Goal: Task Accomplishment & Management: Manage account settings

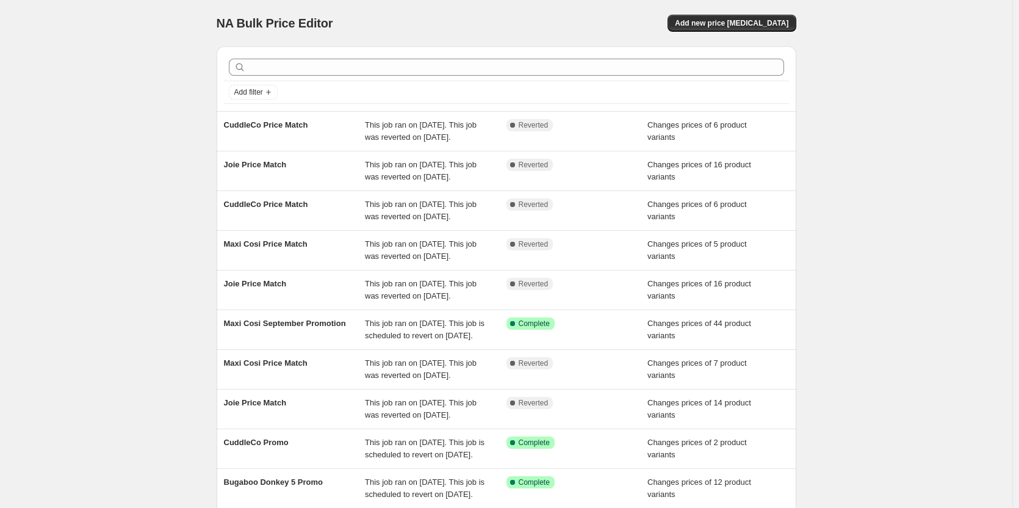
click at [696, 104] on div "Add filter" at bounding box center [507, 78] width 580 height 65
click at [696, 110] on div "Add filter" at bounding box center [507, 78] width 580 height 65
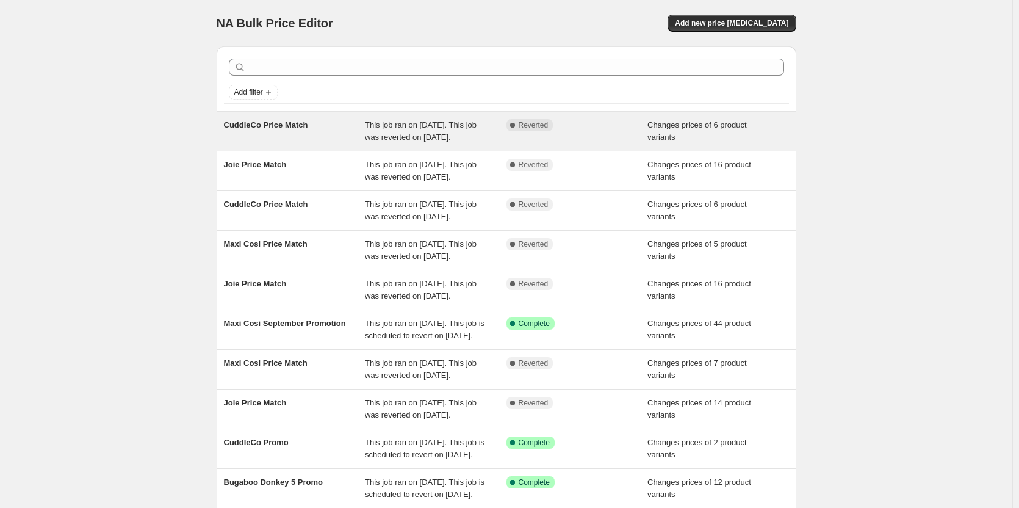
click at [697, 139] on div "Changes prices of 6 product variants" at bounding box center [718, 131] width 142 height 24
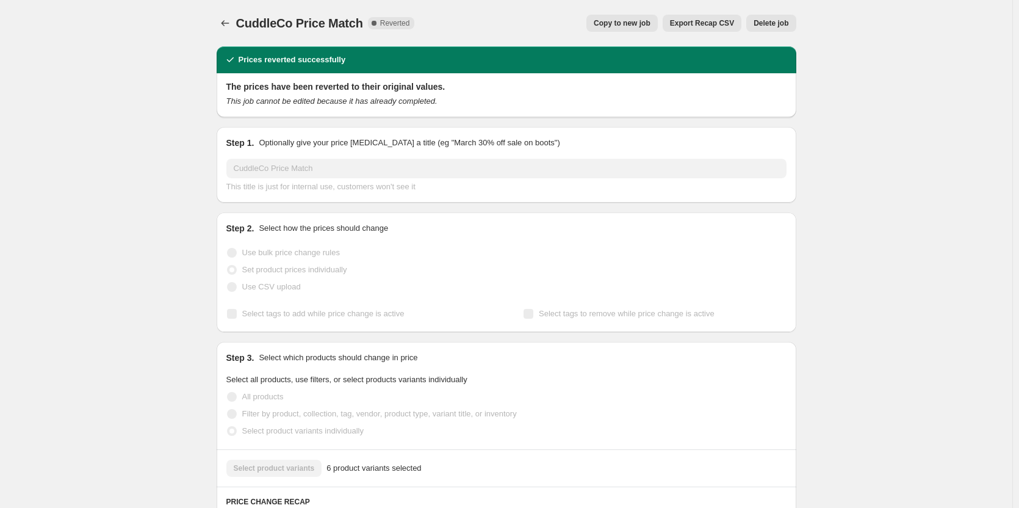
click at [774, 23] on span "Delete job" at bounding box center [770, 23] width 35 height 10
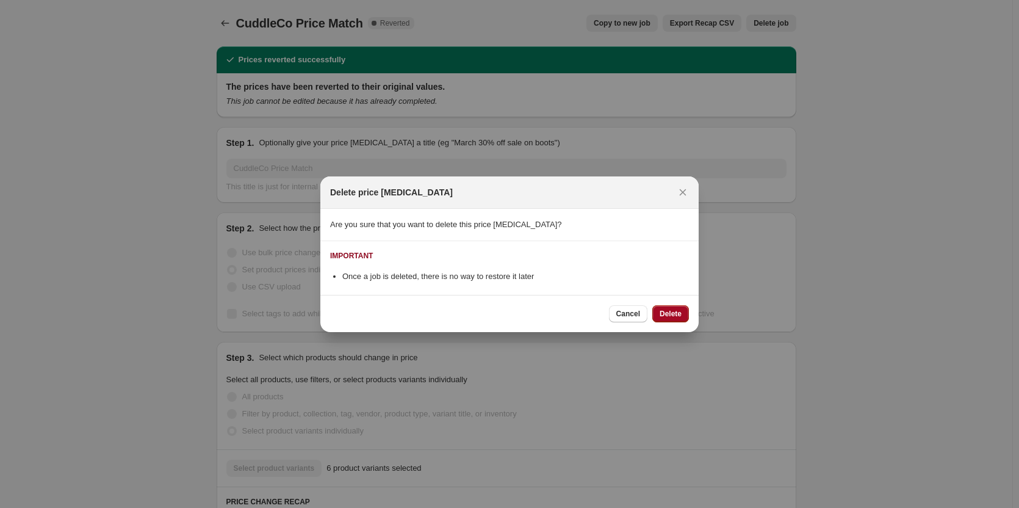
click at [664, 315] on span "Delete" at bounding box center [670, 314] width 22 height 10
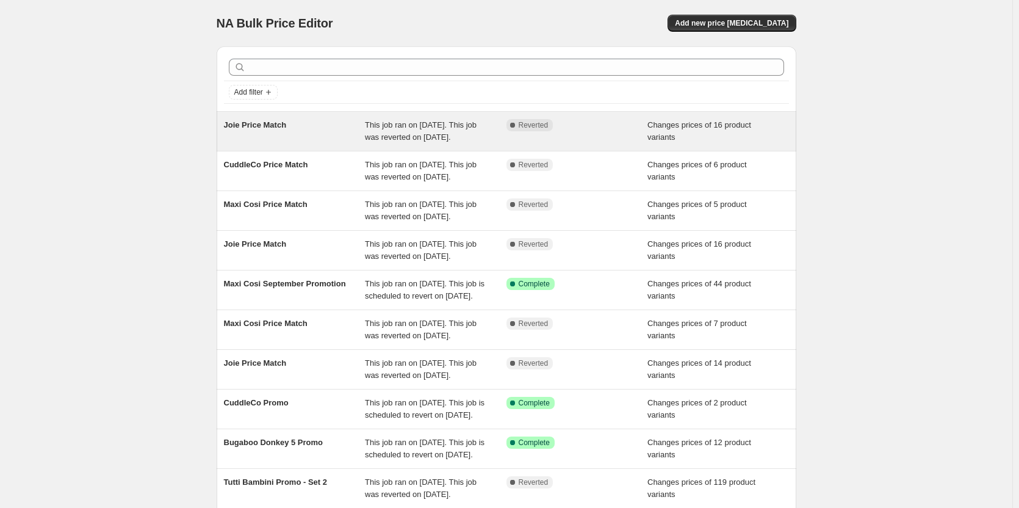
click at [611, 143] on div "Complete Reverted" at bounding box center [577, 131] width 142 height 24
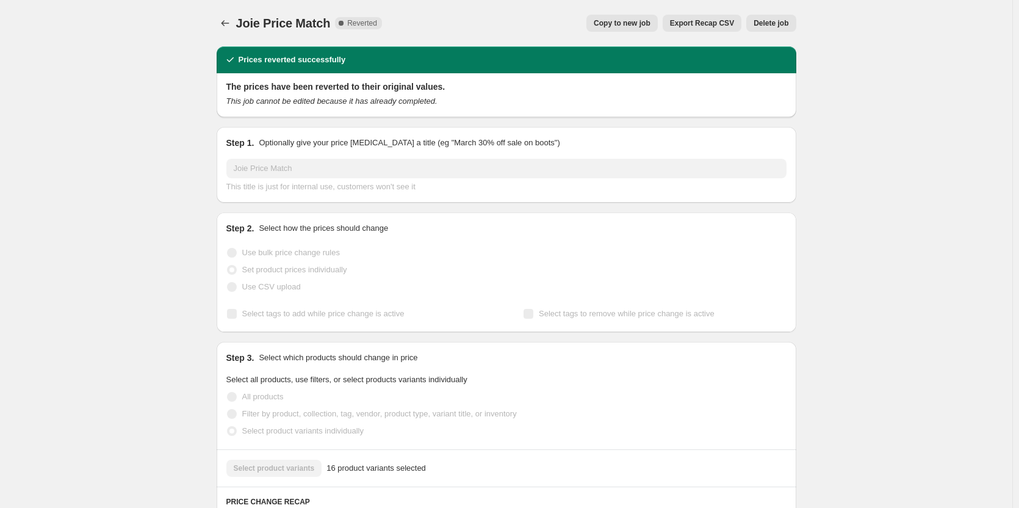
click at [766, 23] on span "Delete job" at bounding box center [770, 23] width 35 height 10
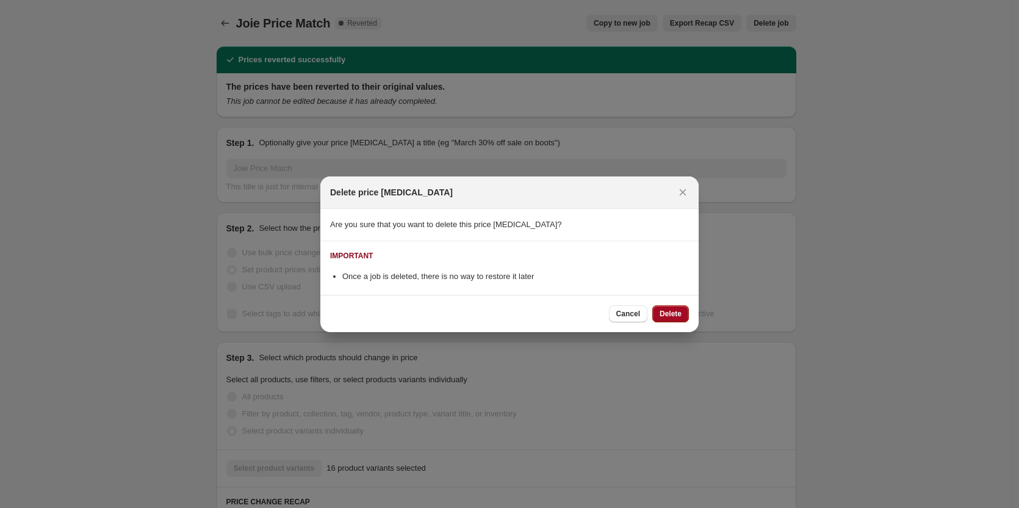
click at [675, 319] on button "Delete" at bounding box center [670, 313] width 37 height 17
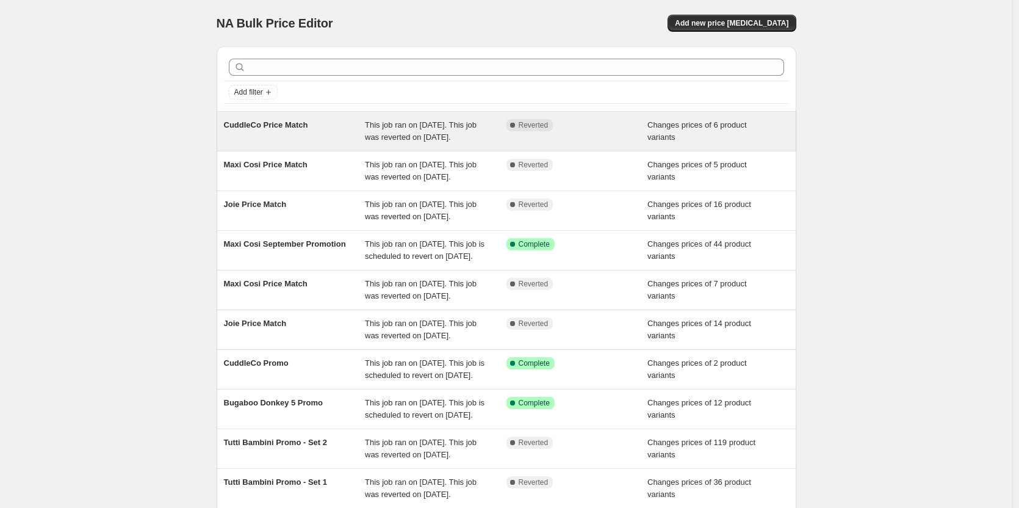
click at [569, 143] on div "Complete Reverted" at bounding box center [577, 131] width 142 height 24
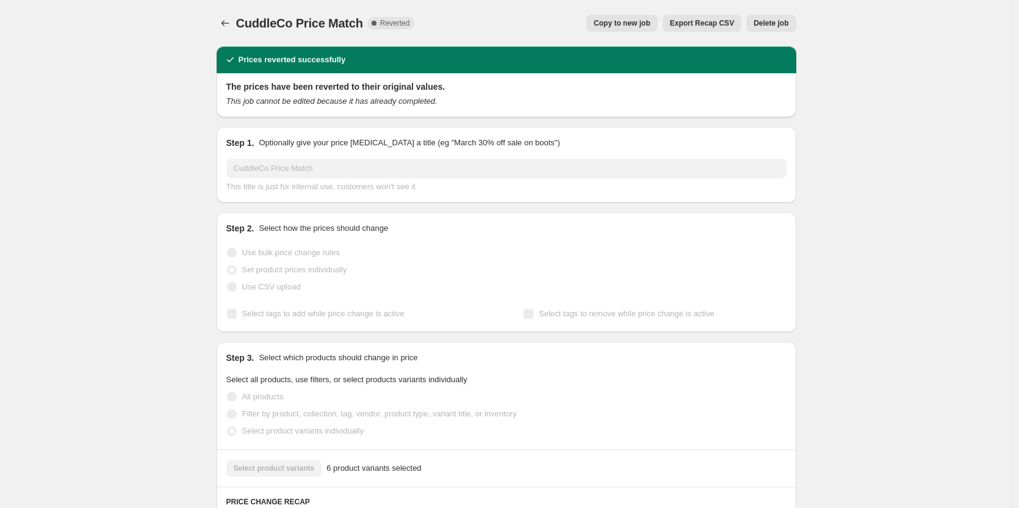
click at [768, 27] on span "Delete job" at bounding box center [770, 23] width 35 height 10
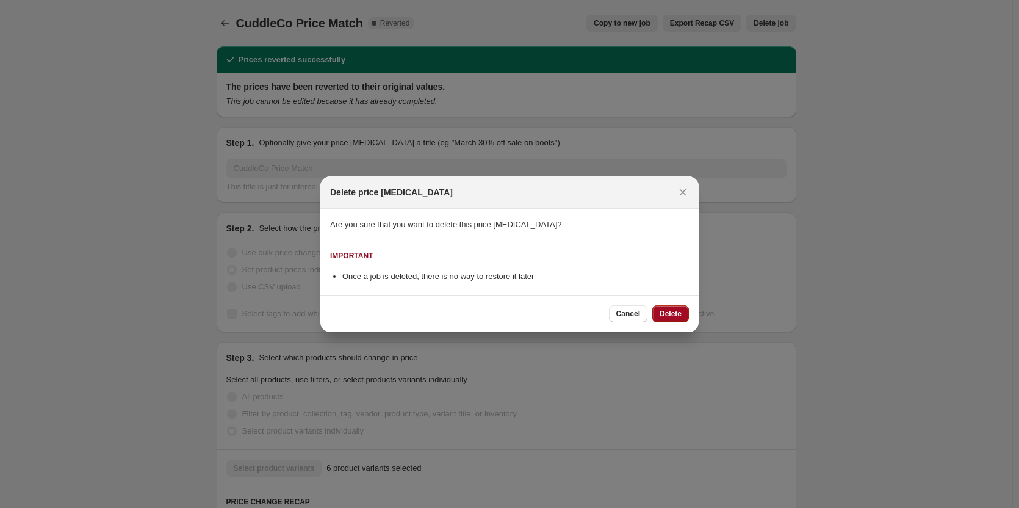
click at [672, 315] on span "Delete" at bounding box center [670, 314] width 22 height 10
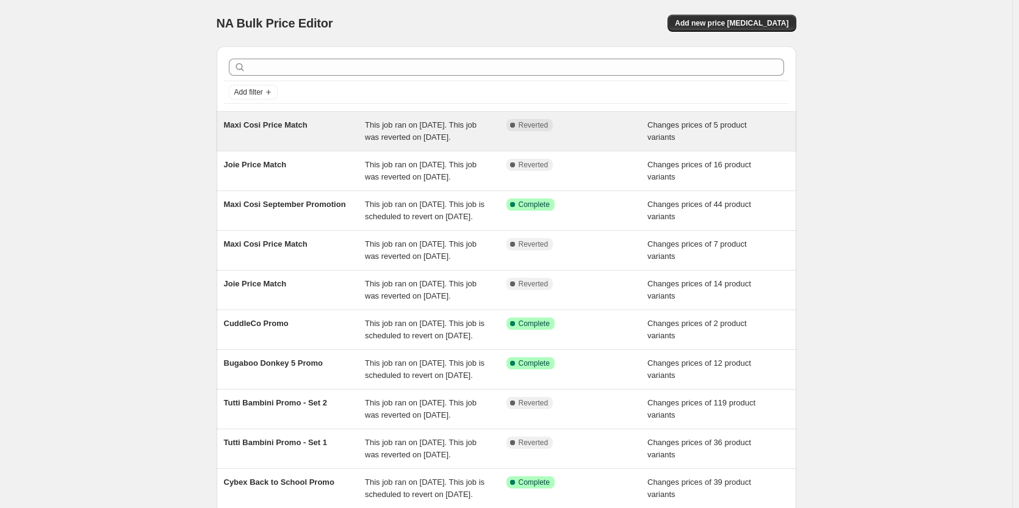
click at [545, 141] on div "Complete Reverted" at bounding box center [577, 131] width 142 height 24
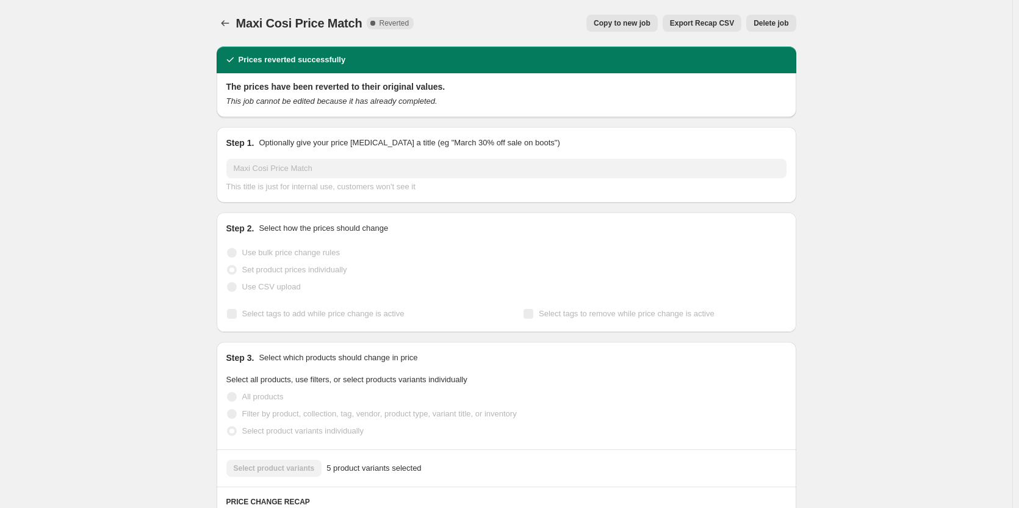
click at [763, 26] on span "Delete job" at bounding box center [770, 23] width 35 height 10
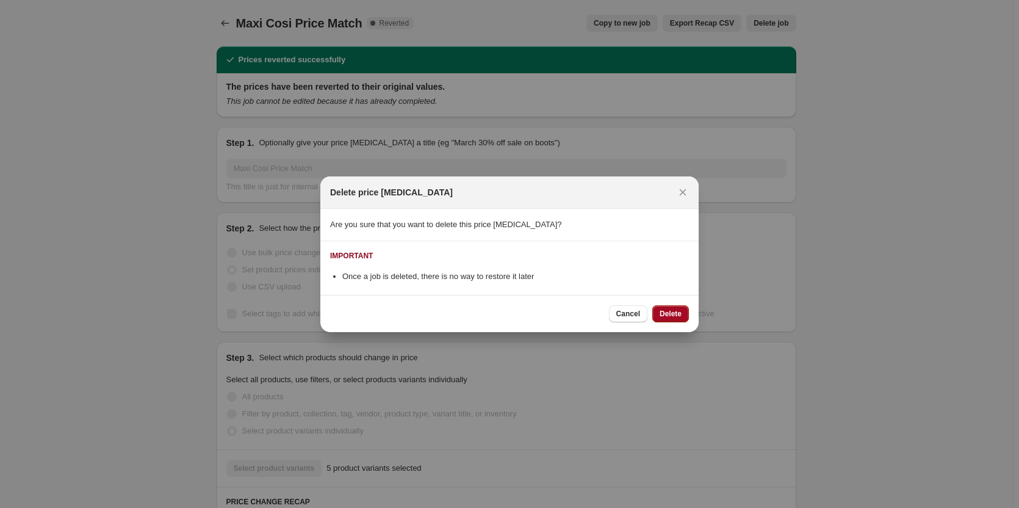
click at [664, 309] on button "Delete" at bounding box center [670, 313] width 37 height 17
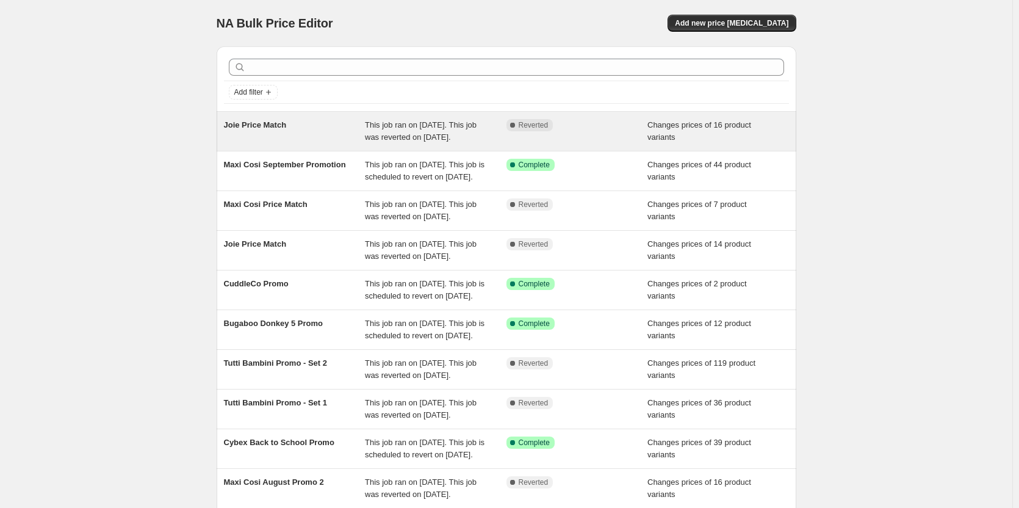
click at [542, 132] on div "Complete Reverted" at bounding box center [577, 131] width 142 height 24
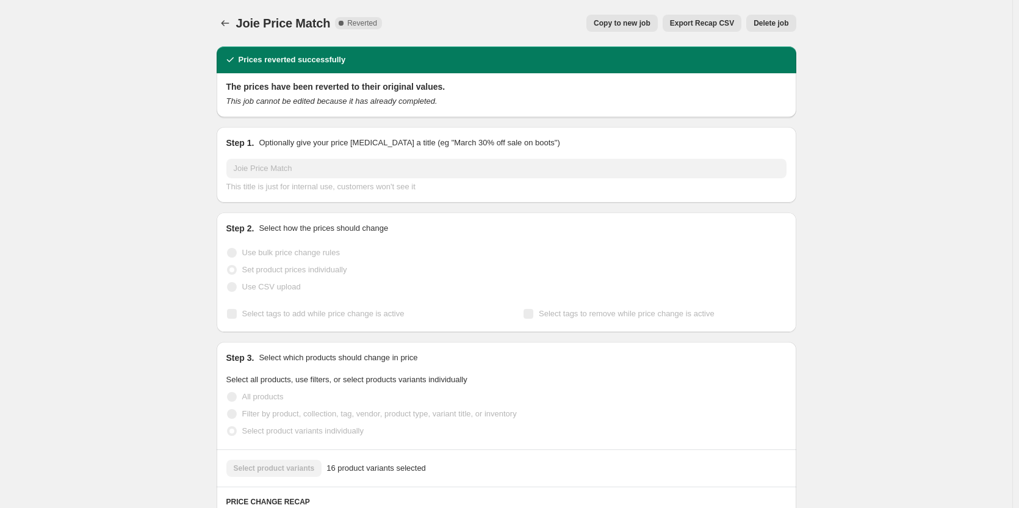
click at [774, 16] on button "Delete job" at bounding box center [770, 23] width 49 height 17
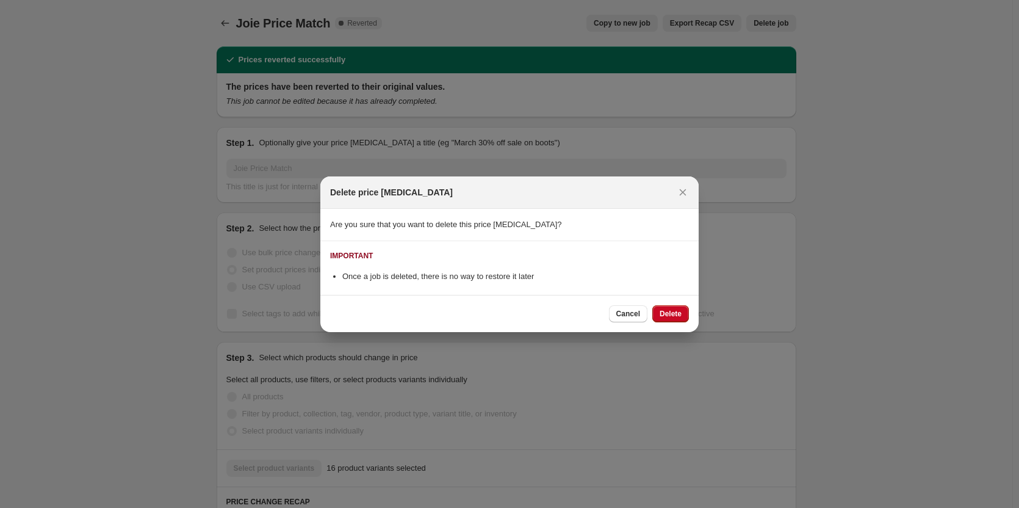
click at [673, 311] on span "Delete" at bounding box center [670, 314] width 22 height 10
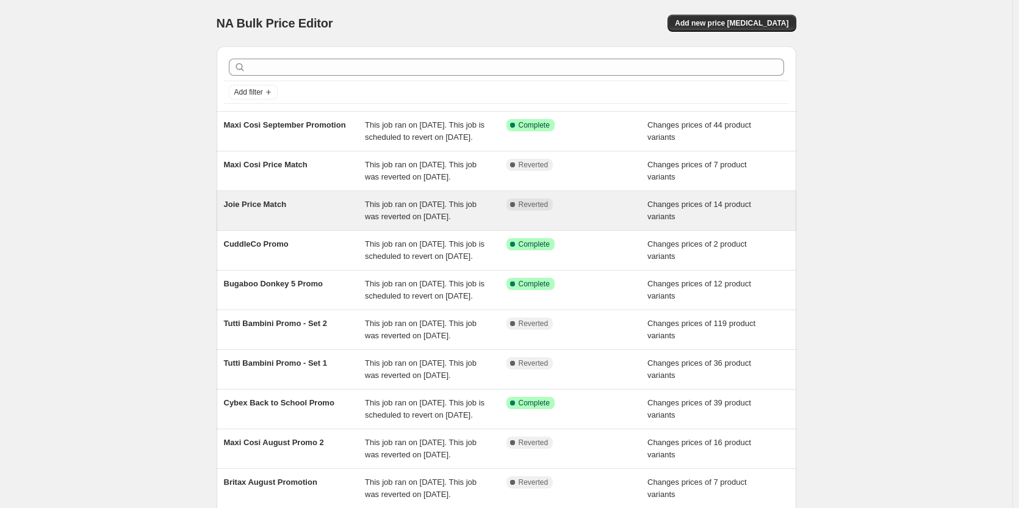
click at [635, 223] on div "Complete Reverted" at bounding box center [577, 210] width 142 height 24
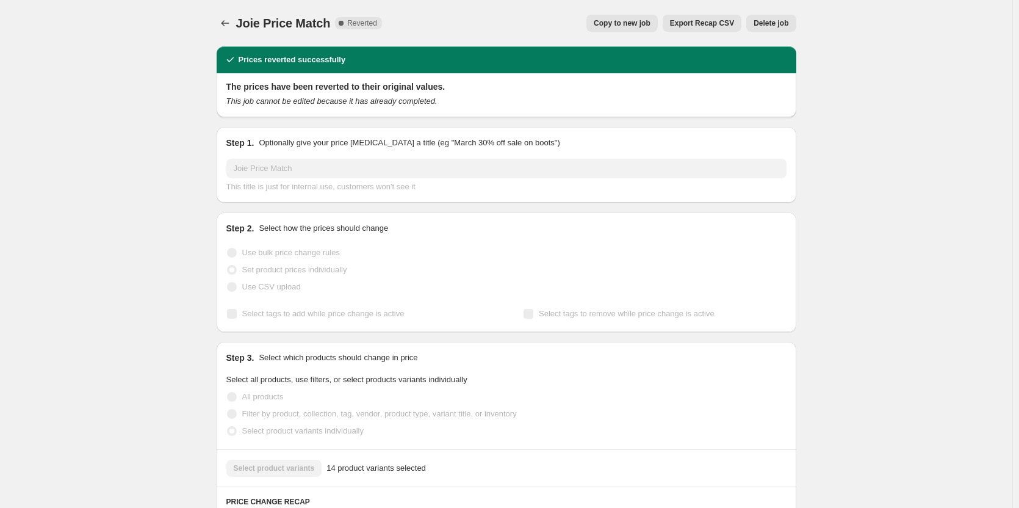
click at [772, 29] on button "Delete job" at bounding box center [770, 23] width 49 height 17
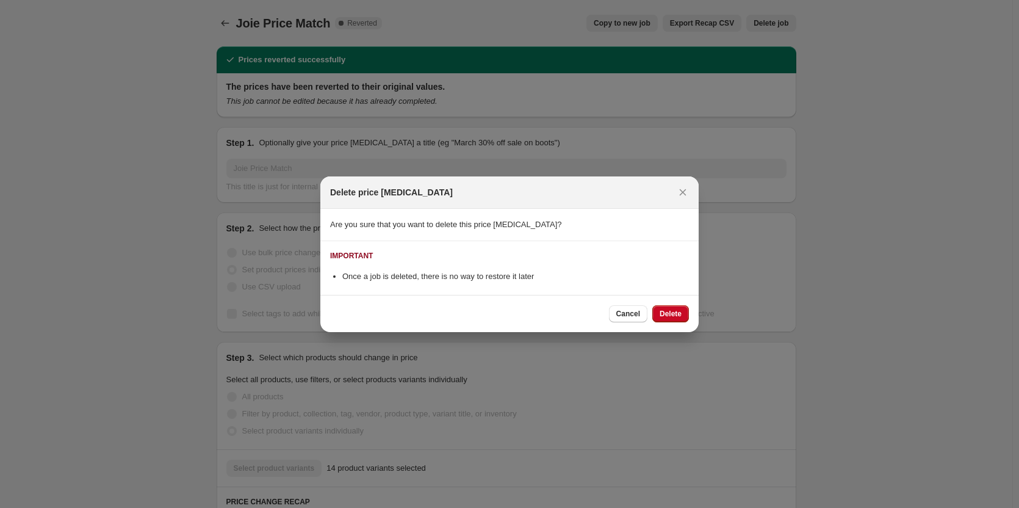
click at [675, 318] on span "Delete" at bounding box center [670, 314] width 22 height 10
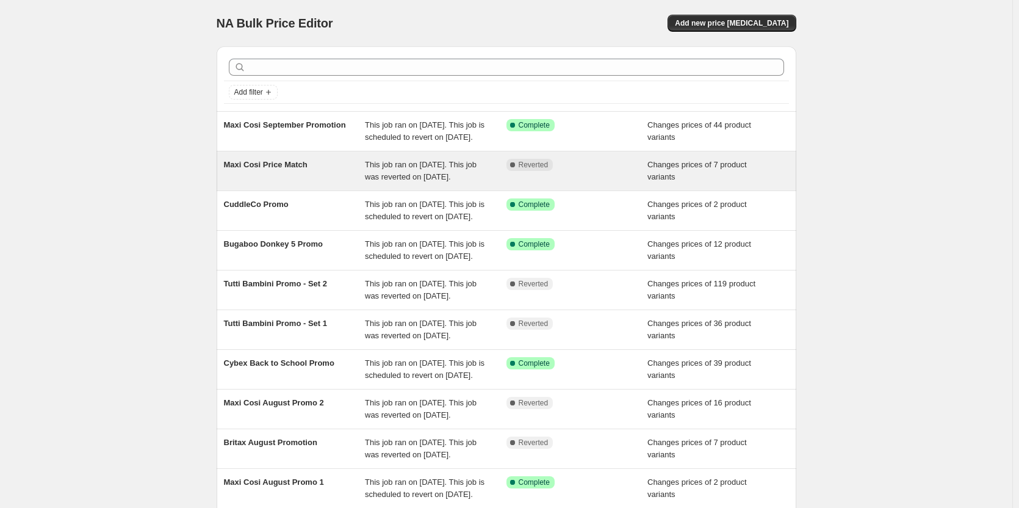
click at [644, 183] on div "Complete Reverted" at bounding box center [577, 171] width 142 height 24
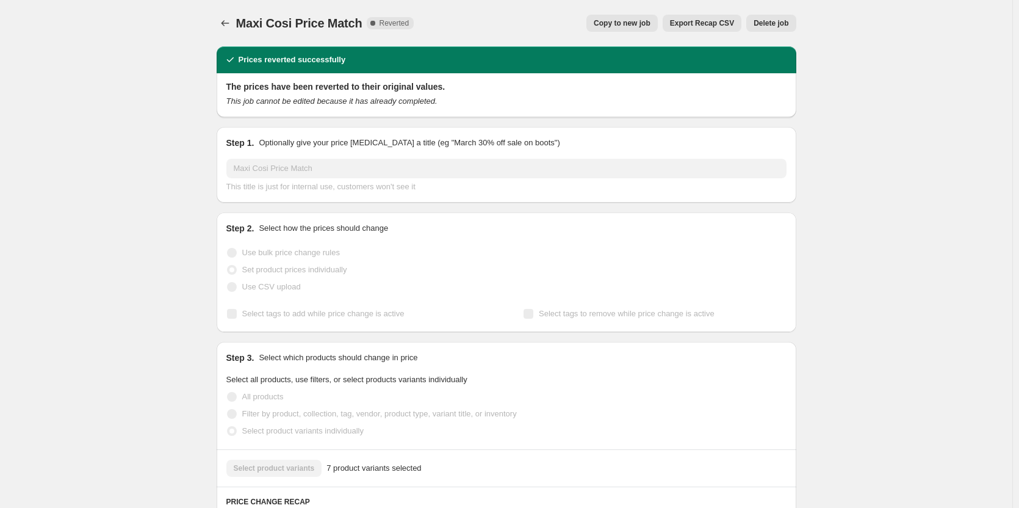
click at [759, 31] on button "Delete job" at bounding box center [770, 23] width 49 height 17
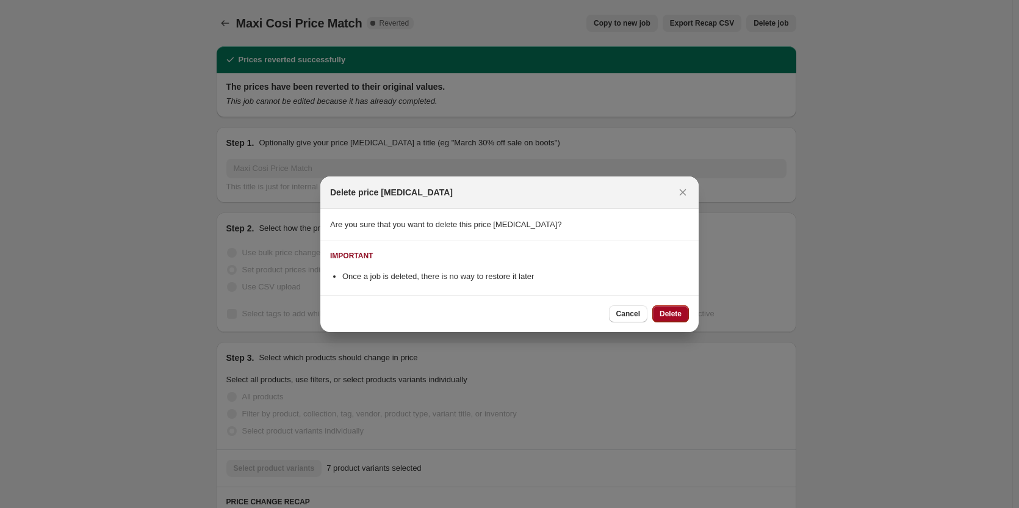
click at [669, 311] on span "Delete" at bounding box center [670, 314] width 22 height 10
